Goal: Task Accomplishment & Management: Use online tool/utility

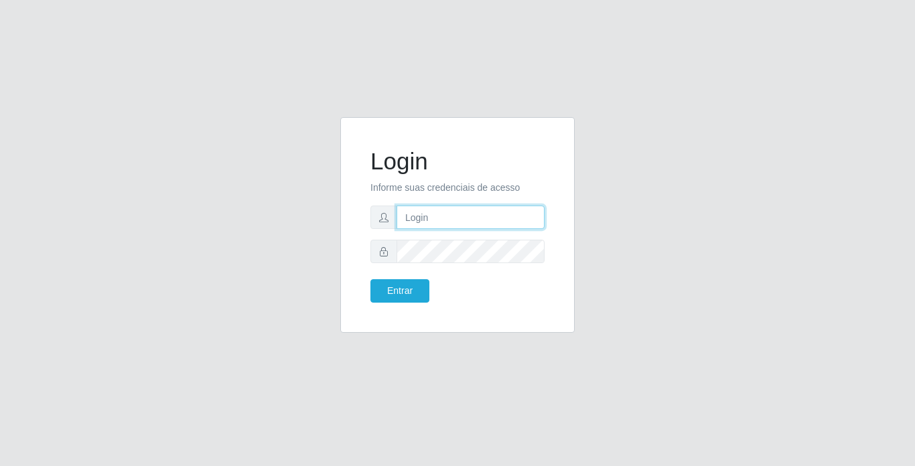
click at [507, 221] on input "text" at bounding box center [470, 217] width 148 height 23
type input "[PERSON_NAME]"
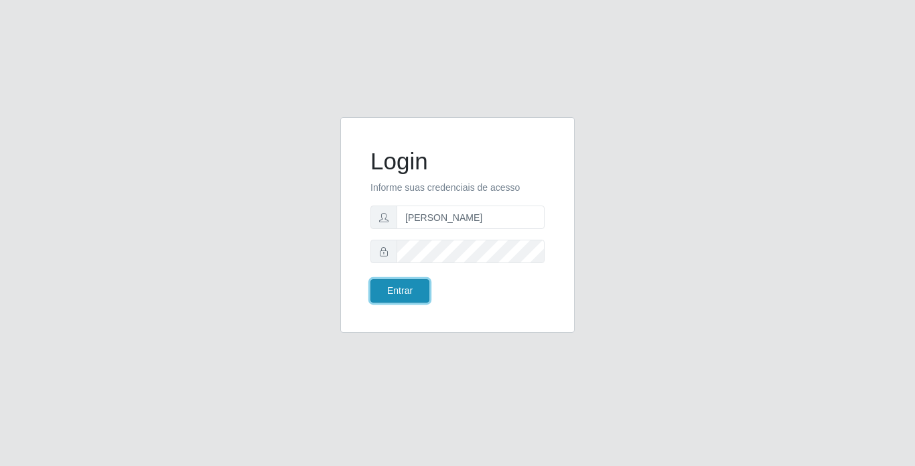
click at [395, 288] on button "Entrar" at bounding box center [399, 290] width 59 height 23
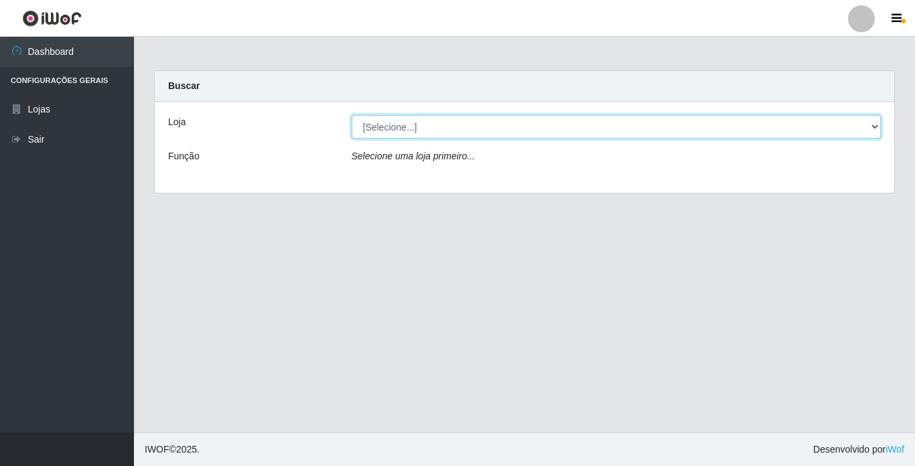
click at [791, 131] on select "[Selecione...] Bemais Supermercados - [GEOGRAPHIC_DATA]" at bounding box center [617, 126] width 530 height 23
select select "250"
click at [352, 115] on select "[Selecione...] Bemais Supermercados - [GEOGRAPHIC_DATA]" at bounding box center [617, 126] width 530 height 23
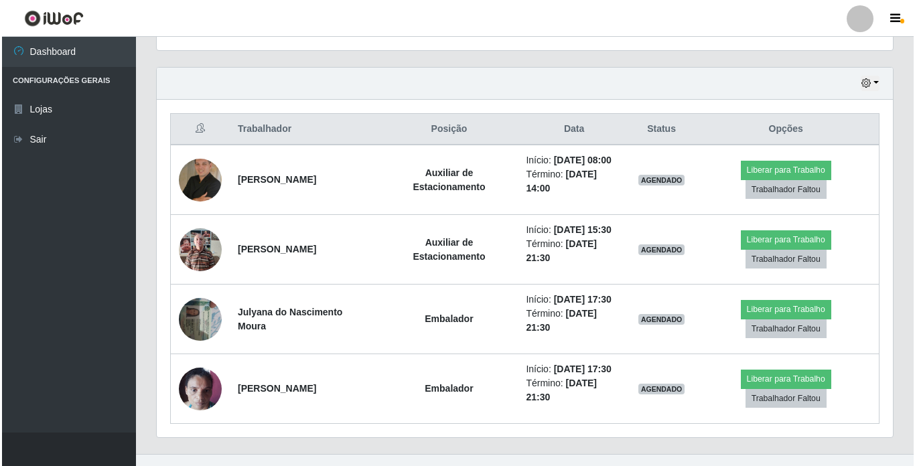
scroll to position [463, 0]
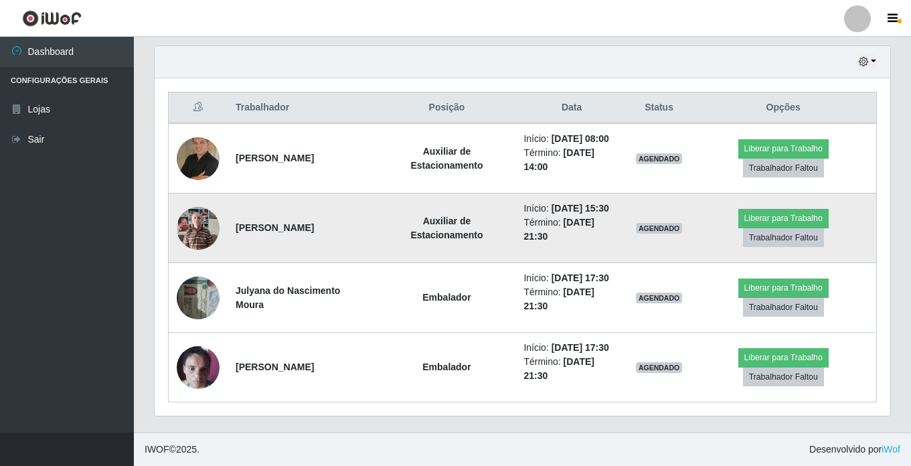
click at [201, 232] on img at bounding box center [198, 228] width 43 height 57
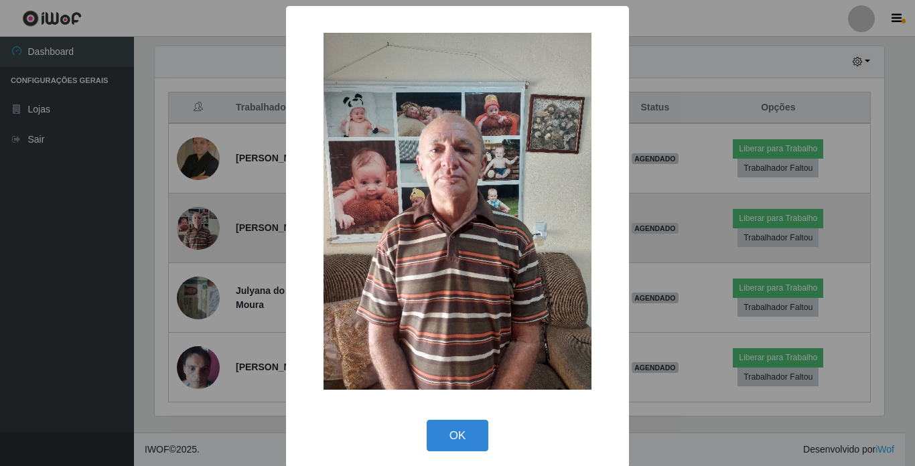
click at [201, 232] on div "× OK Cancel" at bounding box center [457, 233] width 915 height 466
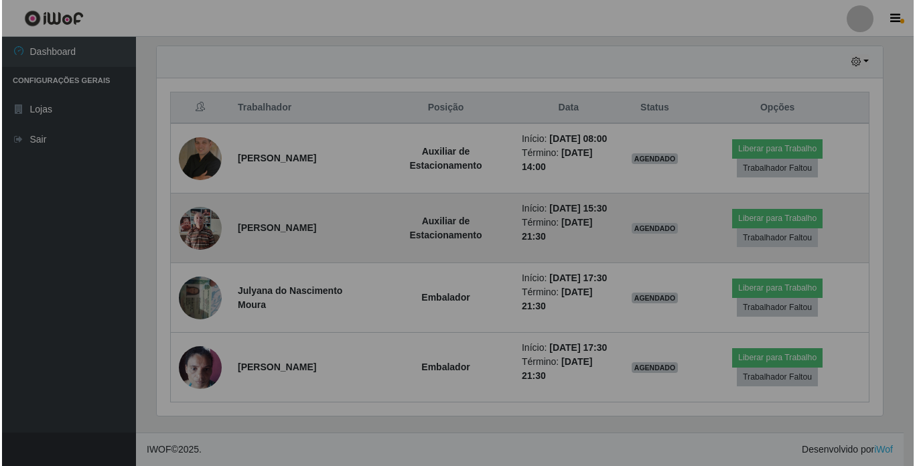
scroll to position [278, 736]
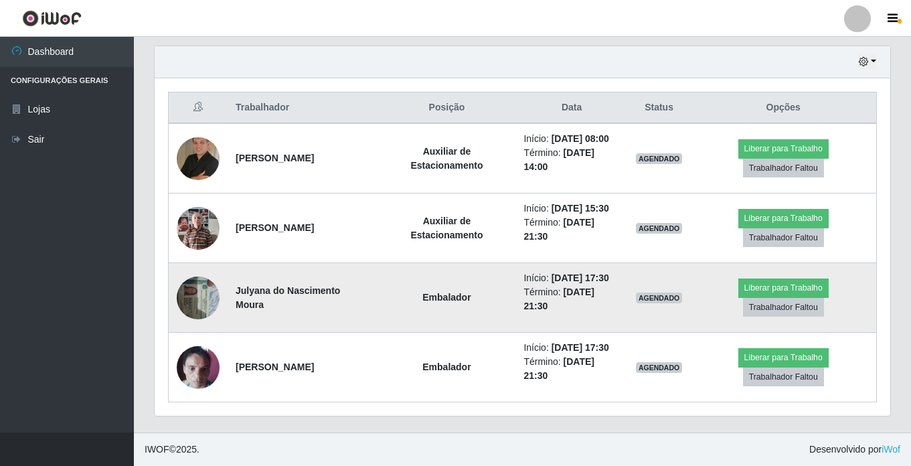
click at [200, 299] on img at bounding box center [198, 297] width 43 height 57
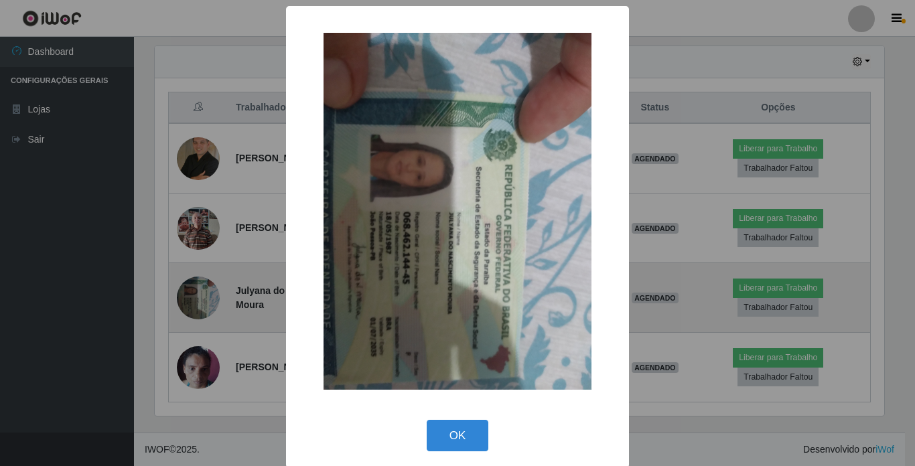
click at [200, 299] on div "× OK Cancel" at bounding box center [457, 233] width 915 height 466
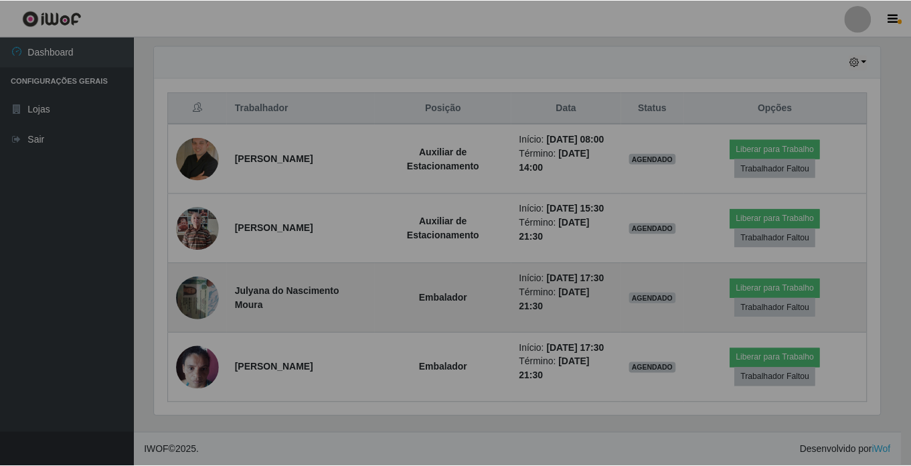
scroll to position [278, 736]
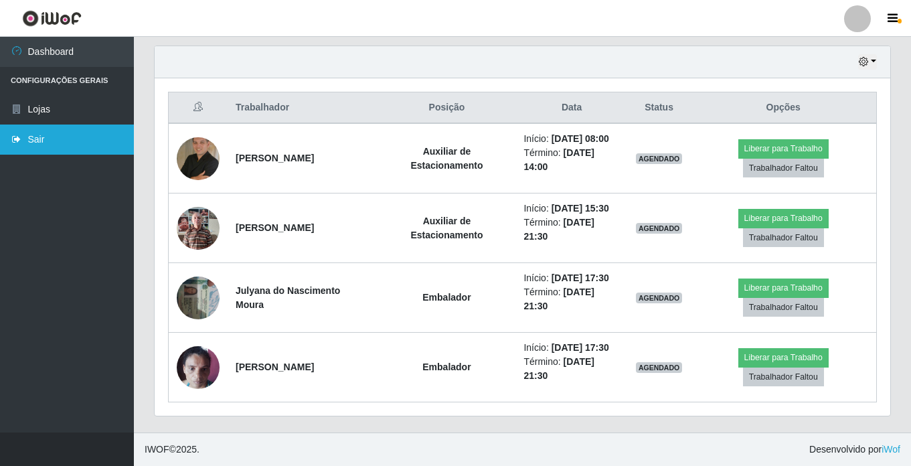
click at [82, 141] on link "Sair" at bounding box center [67, 140] width 134 height 30
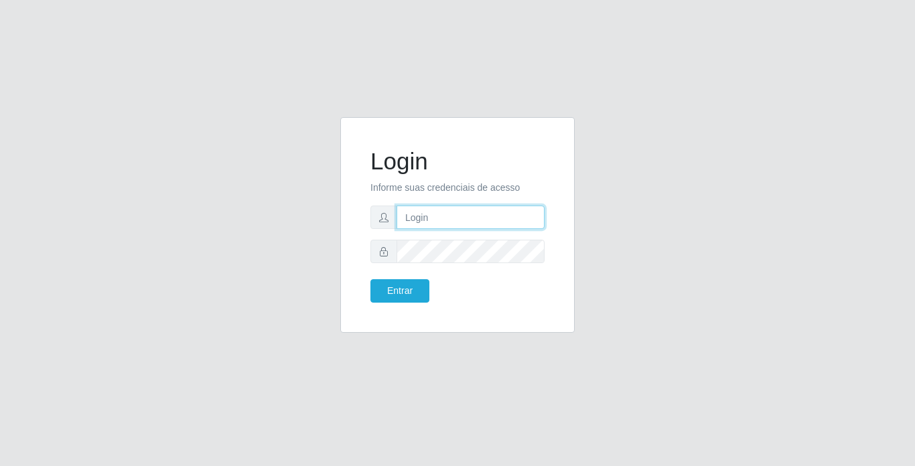
click at [499, 210] on input "text" at bounding box center [470, 217] width 148 height 23
type input "[PERSON_NAME]"
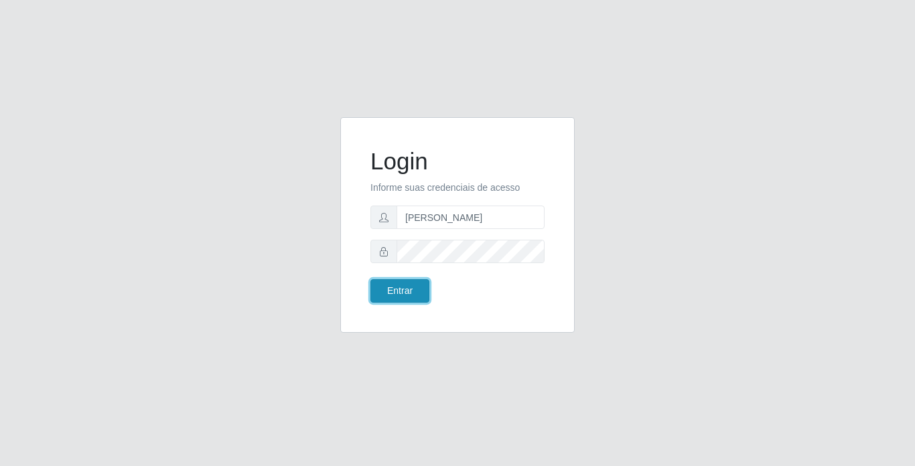
click at [384, 289] on button "Entrar" at bounding box center [399, 290] width 59 height 23
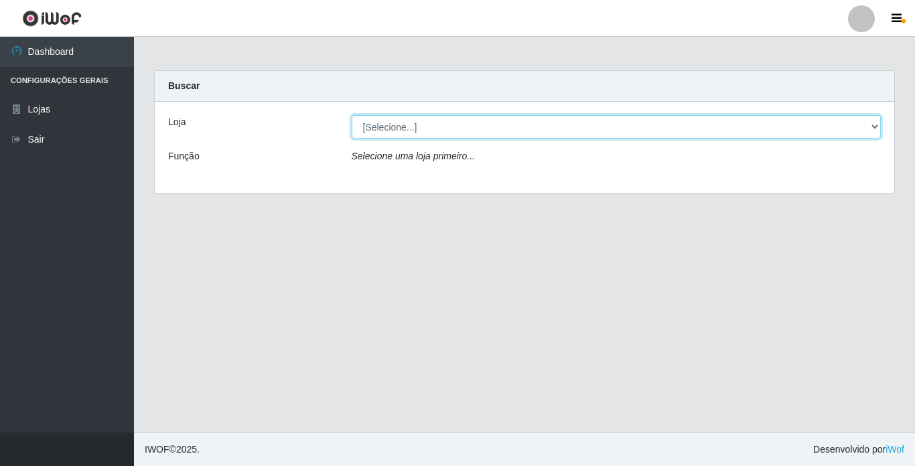
click at [614, 121] on select "[Selecione...] Bemais Supermercados - [GEOGRAPHIC_DATA]" at bounding box center [617, 126] width 530 height 23
select select "250"
click at [352, 115] on select "[Selecione...] Bemais Supermercados - [GEOGRAPHIC_DATA]" at bounding box center [617, 126] width 530 height 23
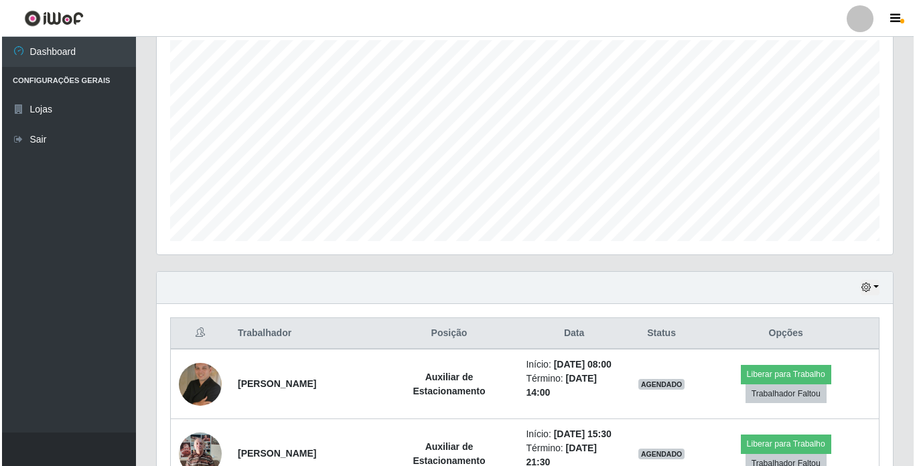
scroll to position [335, 0]
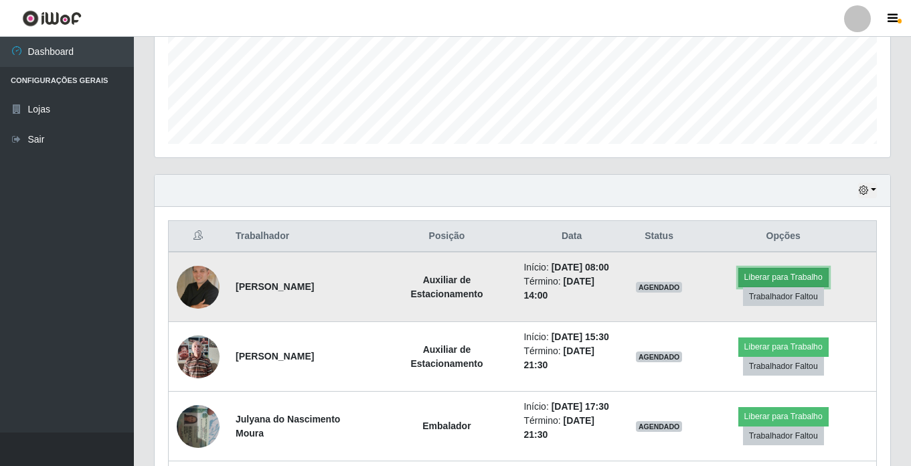
click at [753, 273] on button "Liberar para Trabalho" at bounding box center [784, 277] width 90 height 19
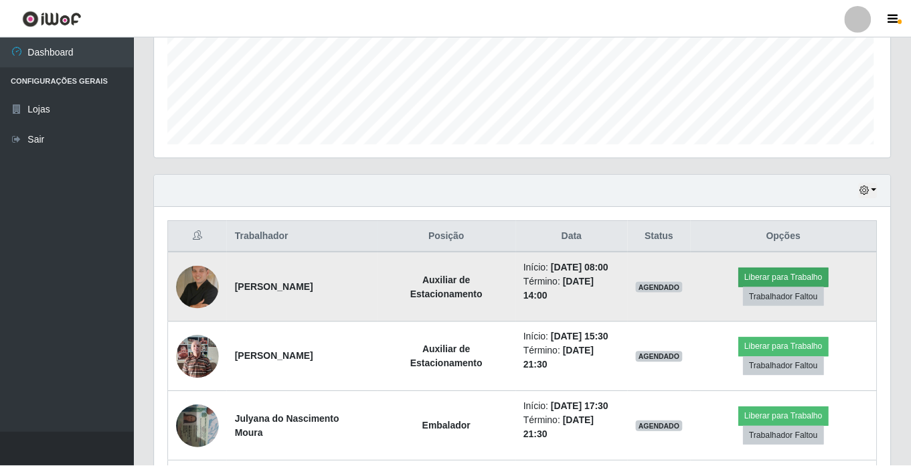
scroll to position [278, 729]
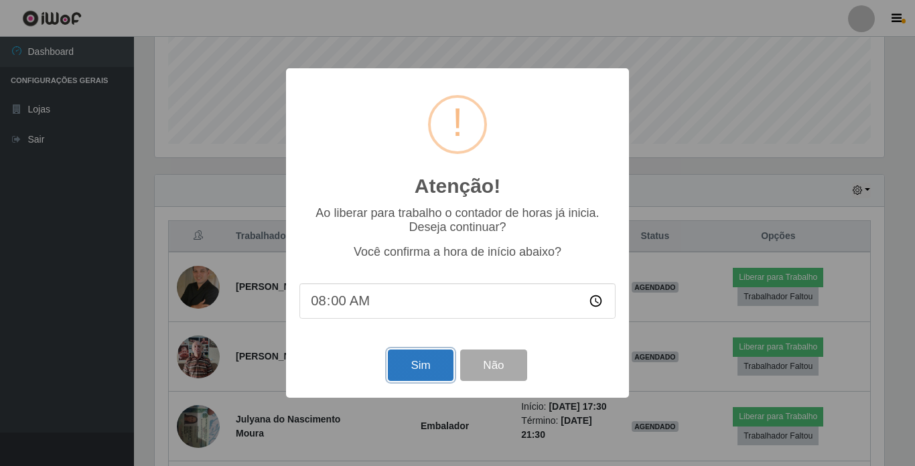
click at [398, 361] on button "Sim" at bounding box center [420, 365] width 65 height 31
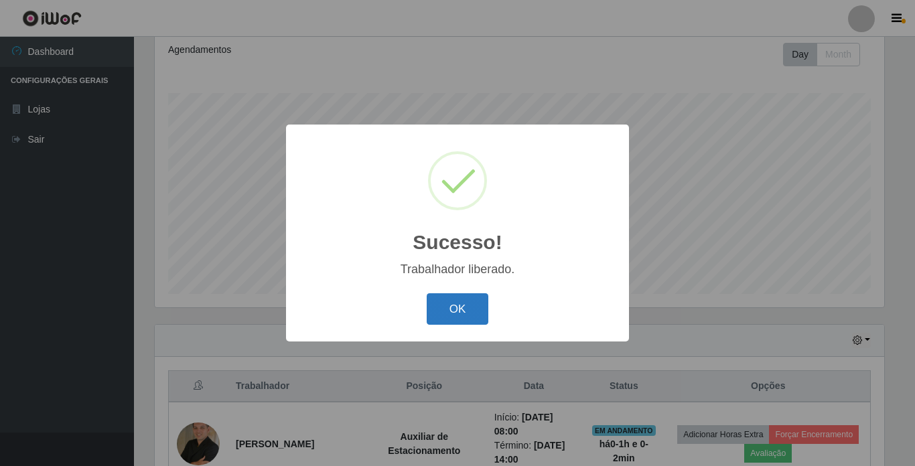
click at [463, 305] on button "OK" at bounding box center [458, 308] width 62 height 31
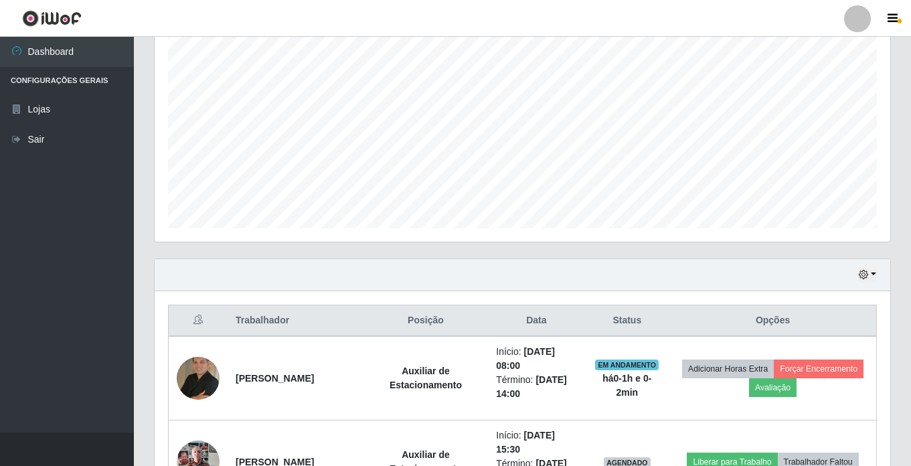
scroll to position [386, 0]
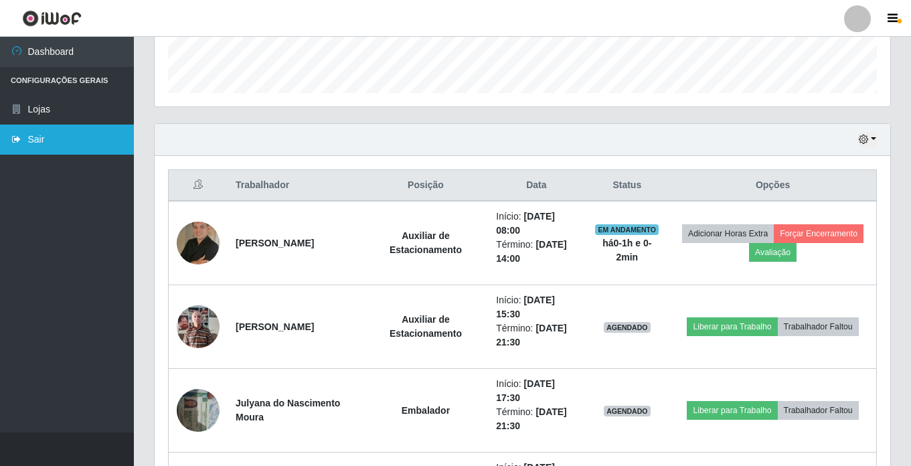
click at [33, 139] on link "Sair" at bounding box center [67, 140] width 134 height 30
